Goal: Navigation & Orientation: Find specific page/section

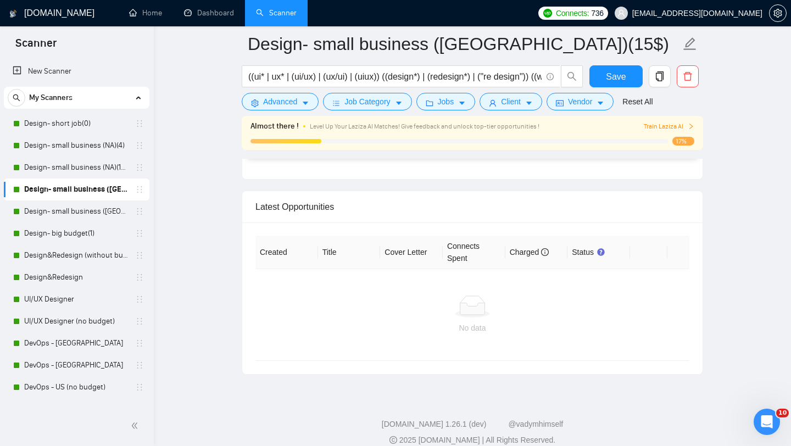
scroll to position [2739, 0]
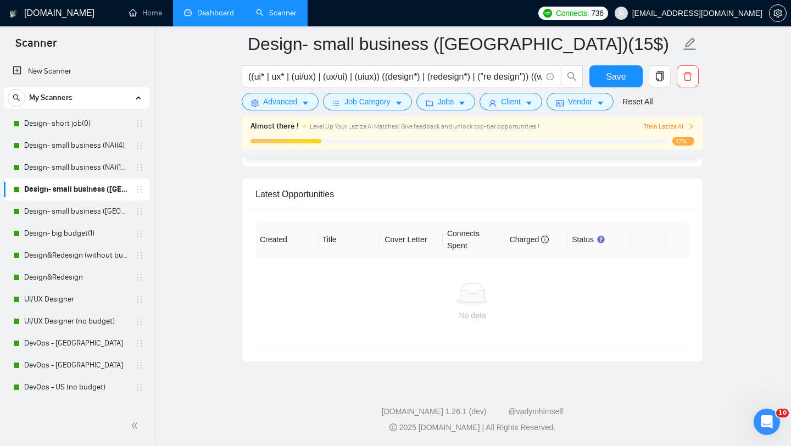
click at [205, 18] on link "Dashboard" at bounding box center [209, 12] width 50 height 9
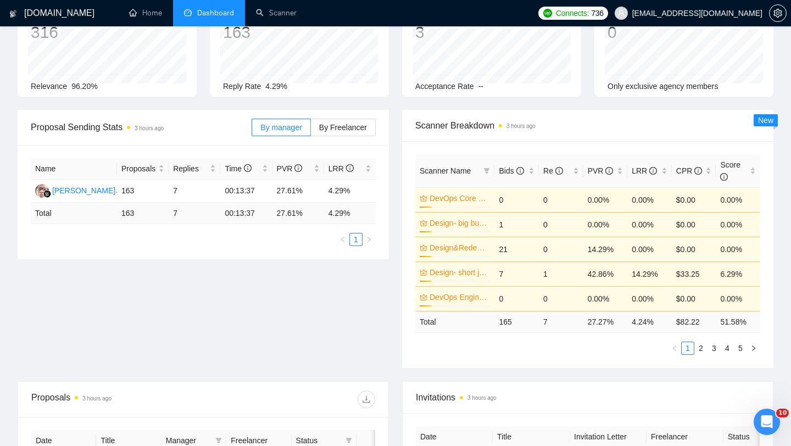
scroll to position [82, 0]
click at [342, 285] on div "Proposal Sending Stats 3 hours ago By manager By Freelancer Name Proposals Repl…" at bounding box center [395, 246] width 769 height 271
click at [287, 330] on div "Proposal Sending Stats 3 hours ago By manager By Freelancer Name Proposals Repl…" at bounding box center [395, 246] width 769 height 271
